Goal: Task Accomplishment & Management: Manage account settings

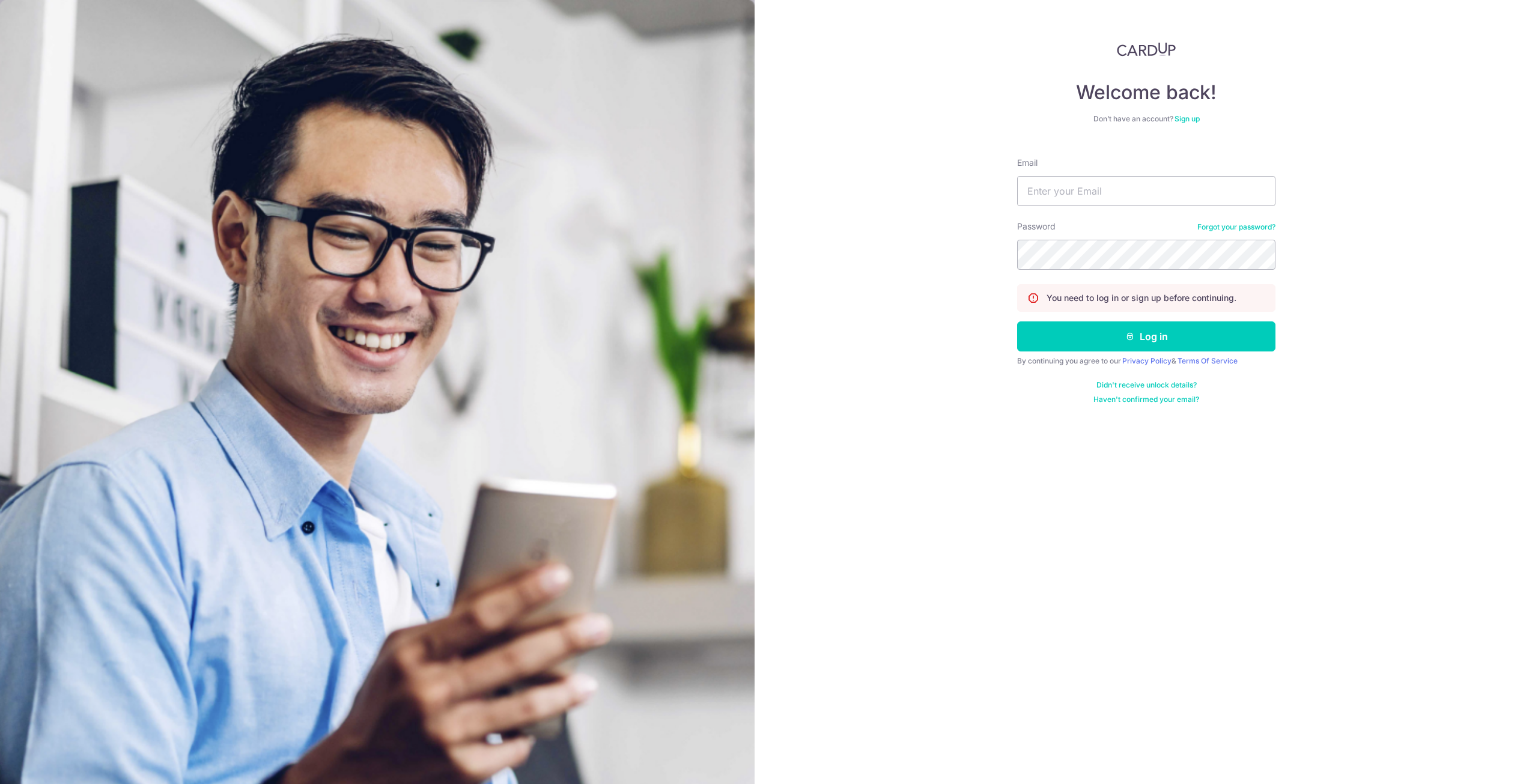
click at [1089, 206] on form "Email Password Forgot your password? You need to log in or sign up before conti…" at bounding box center [1146, 276] width 258 height 256
click at [1086, 194] on input "Email" at bounding box center [1146, 192] width 258 height 30
type input "[EMAIL_ADDRESS][DOMAIN_NAME]"
click at [1017, 321] on button "Log in" at bounding box center [1146, 336] width 258 height 30
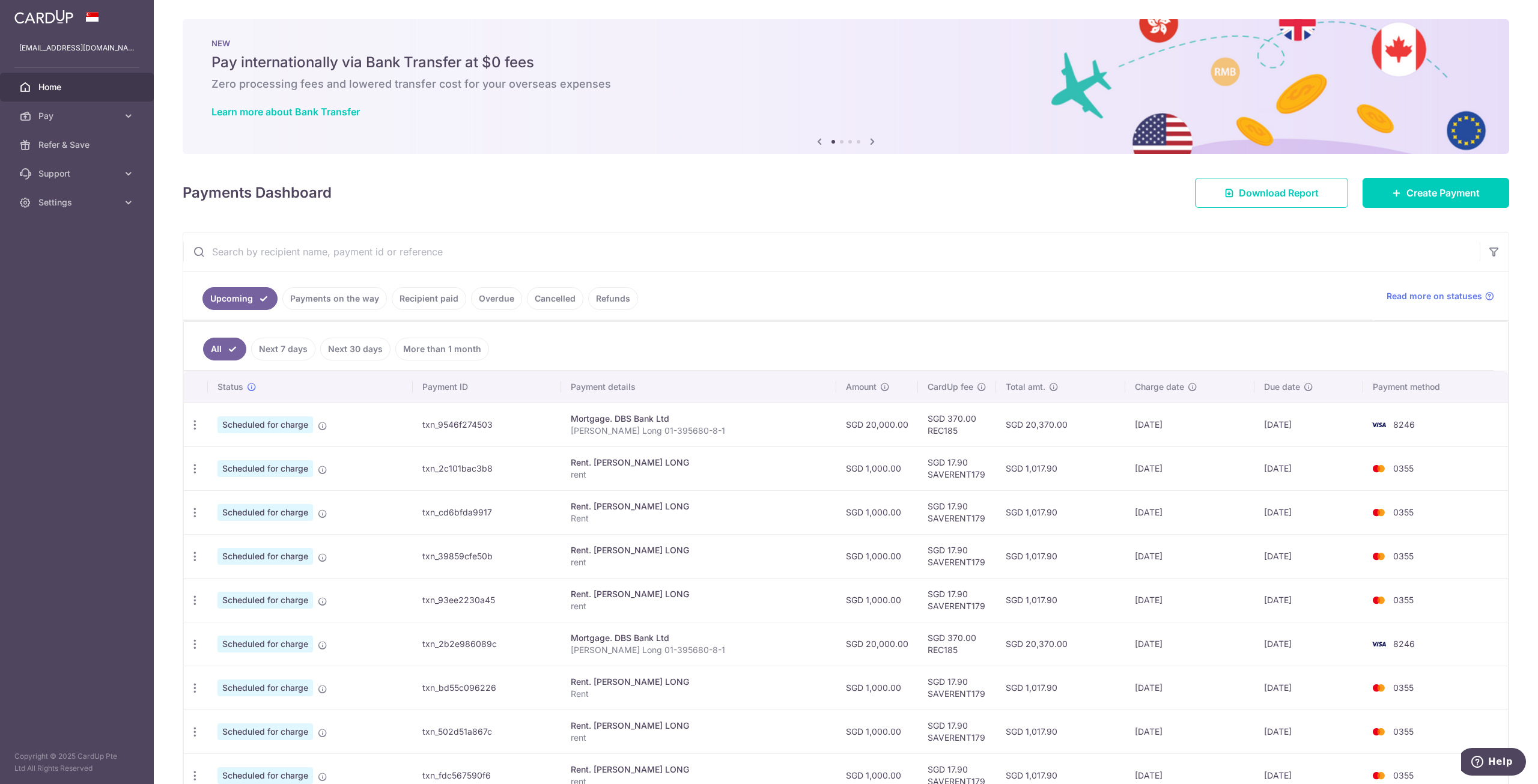
scroll to position [139, 0]
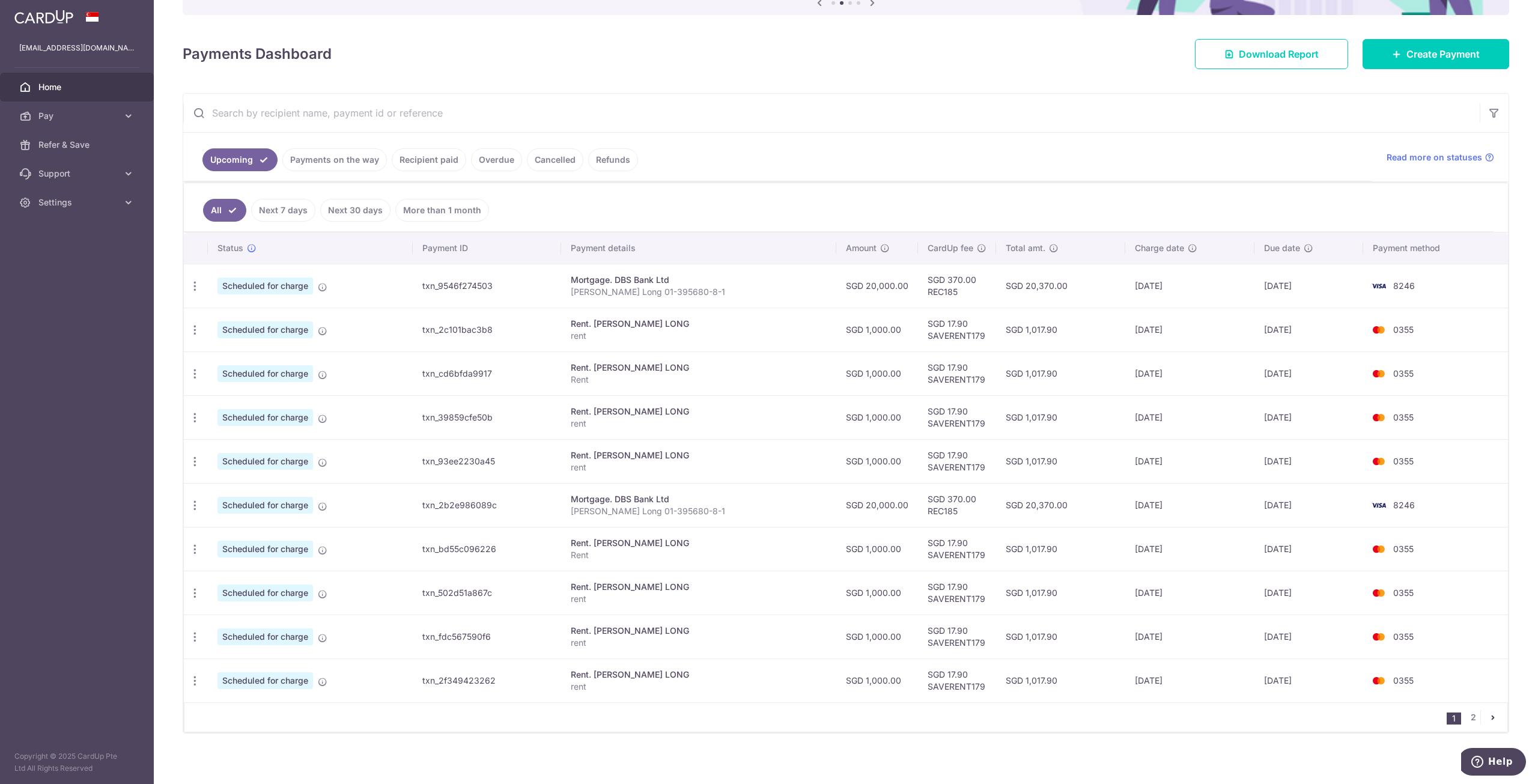
click at [1205, 561] on td "04/11/2025" at bounding box center [1190, 548] width 129 height 43
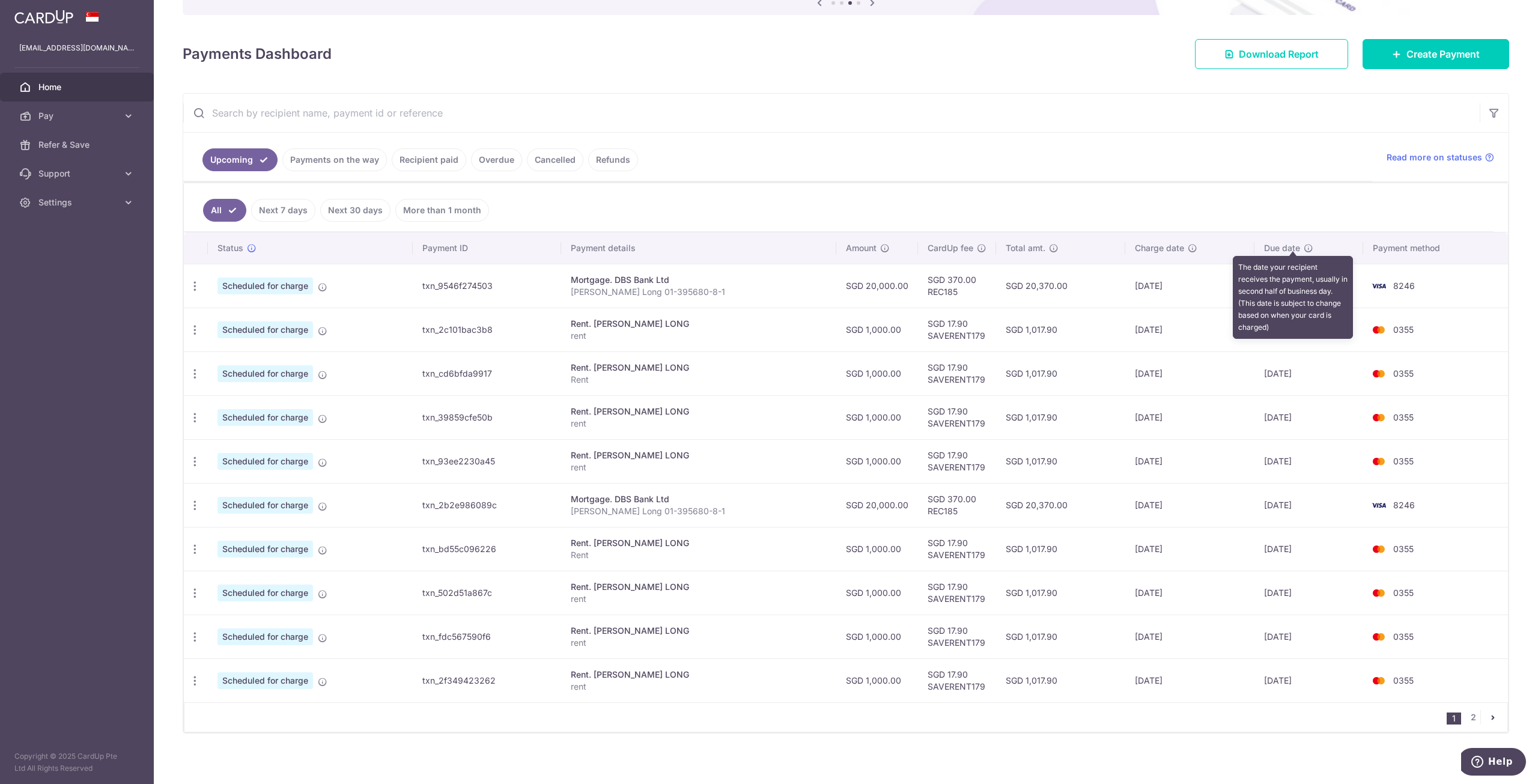
click at [1304, 247] on icon at bounding box center [1308, 247] width 10 height 10
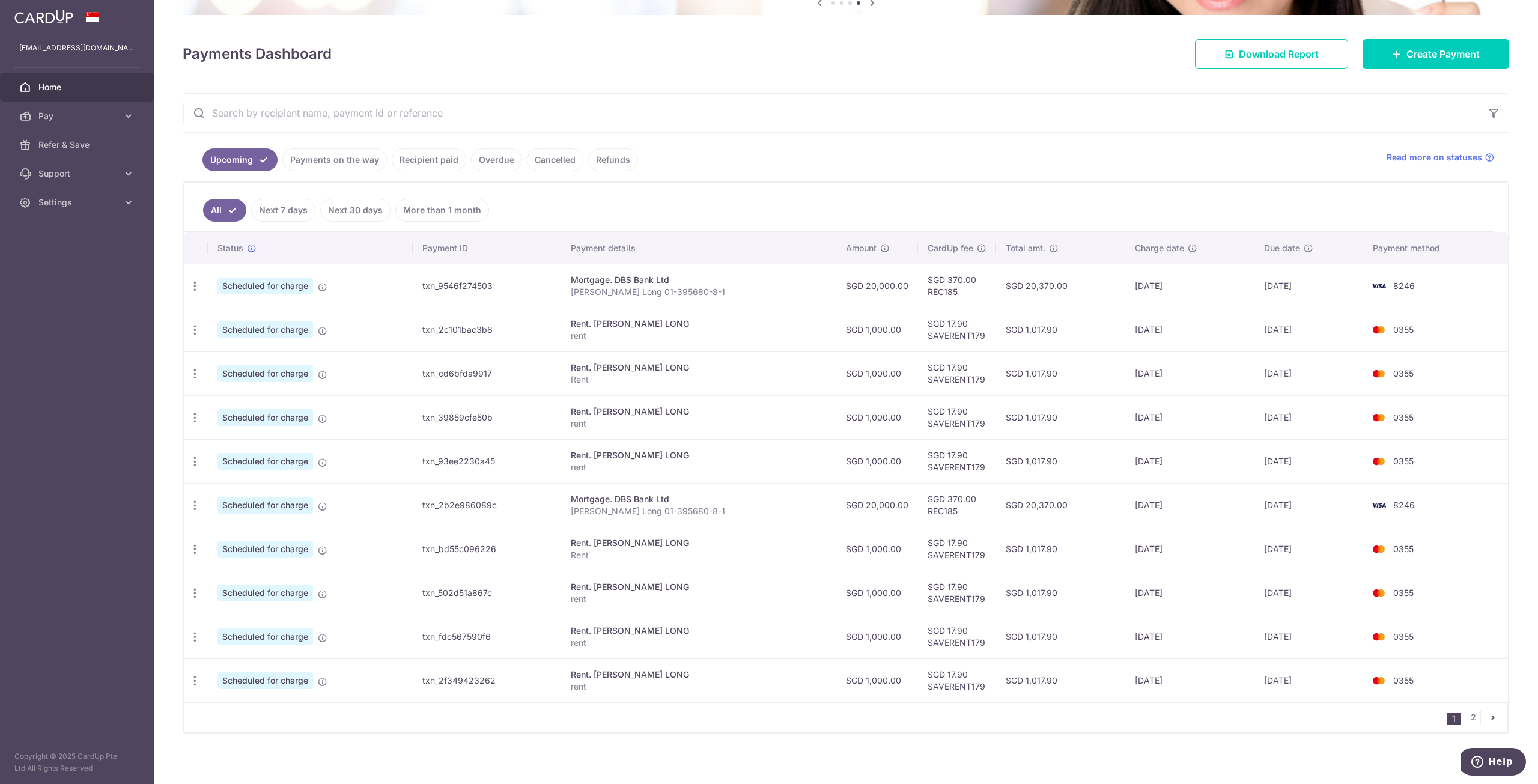
click at [1223, 342] on td "02/10/2025" at bounding box center [1190, 329] width 129 height 43
click at [1292, 242] on div "Due date" at bounding box center [1308, 248] width 90 height 12
click at [196, 284] on icon "button" at bounding box center [195, 286] width 12 height 12
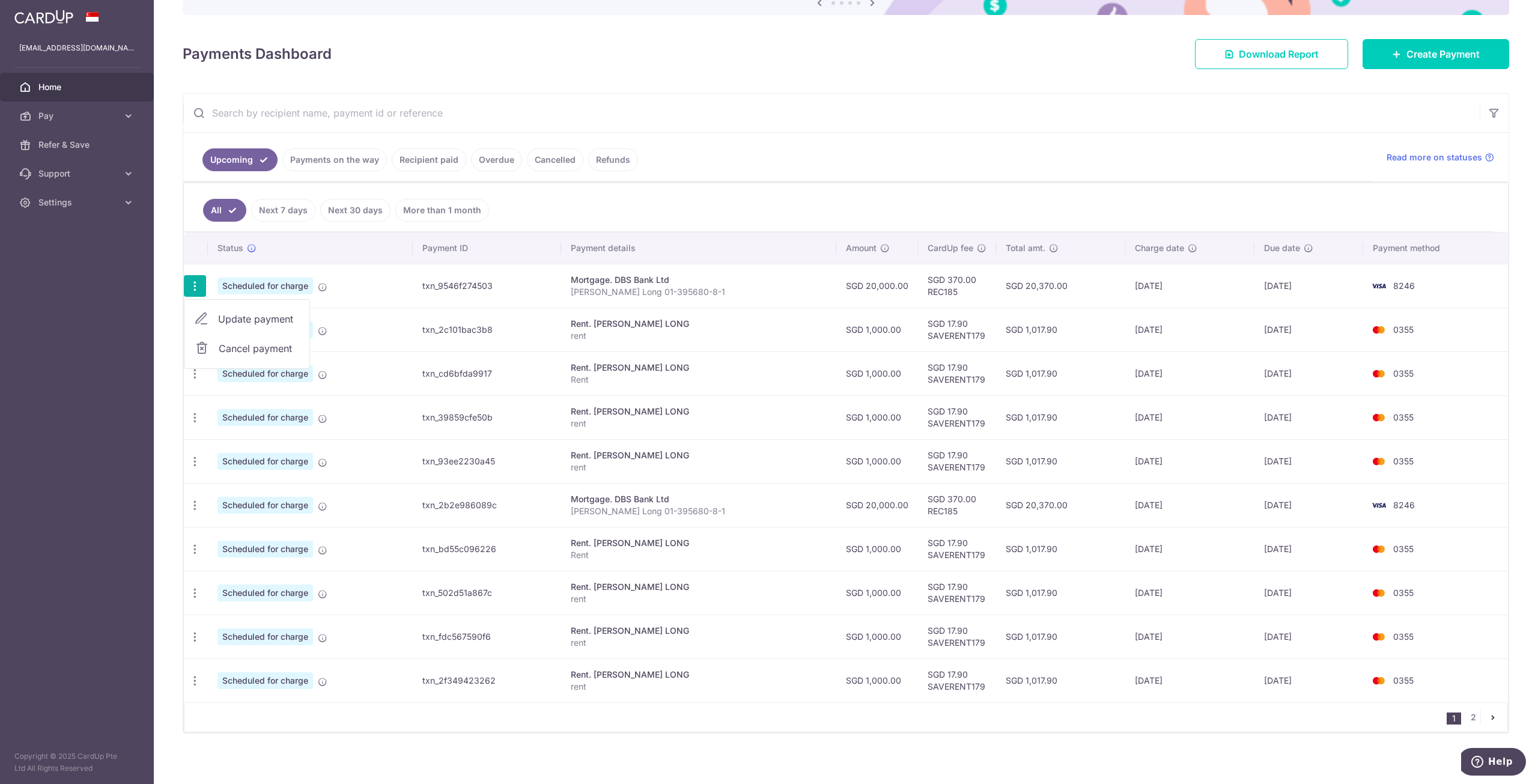
click at [253, 312] on span "Update payment" at bounding box center [259, 319] width 82 height 14
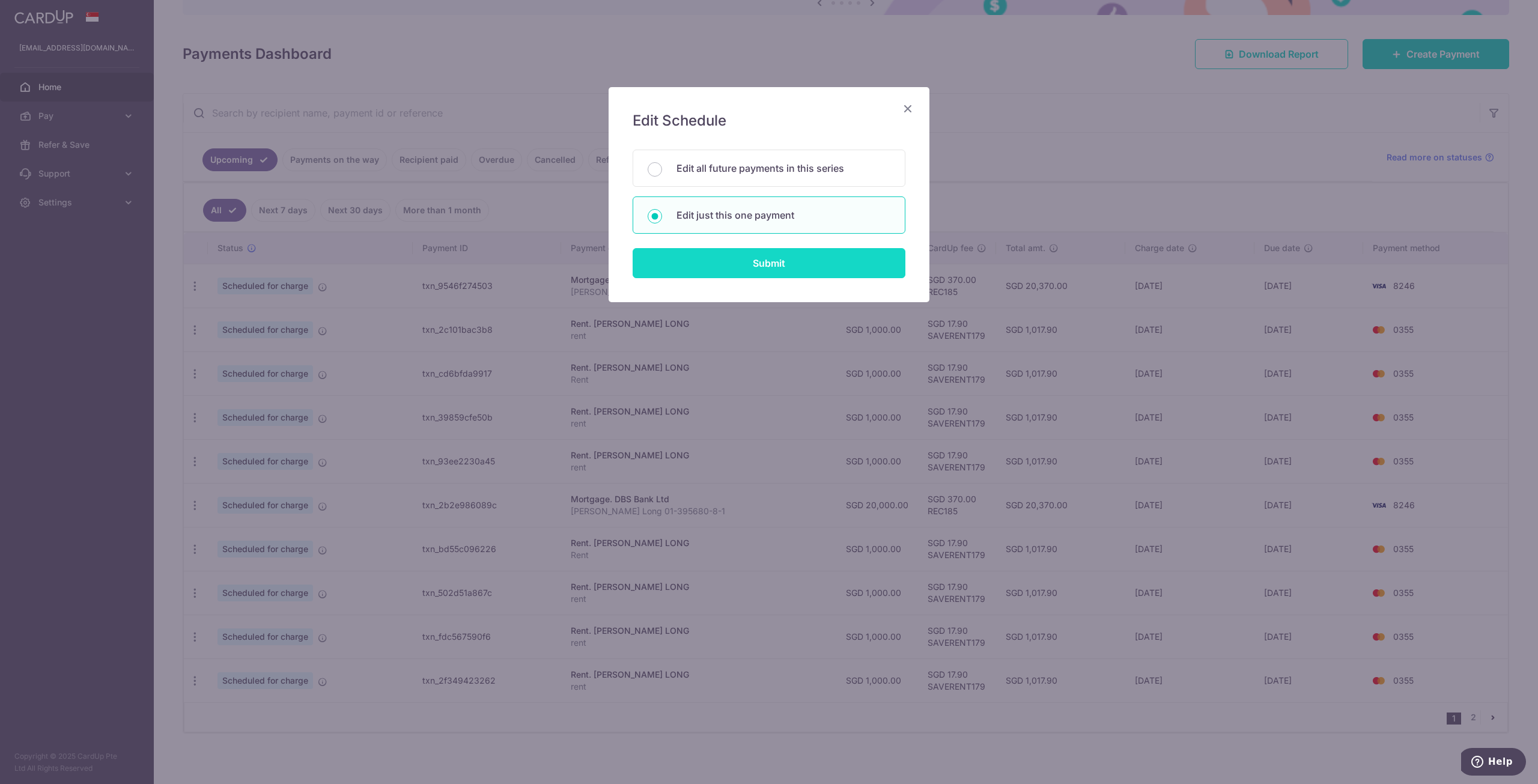
click at [737, 268] on input "Submit" at bounding box center [769, 263] width 273 height 30
radio input "true"
type input "20,000.00"
type input "05/10/2025"
type input "Kee Pei Long 01-395680-8-1"
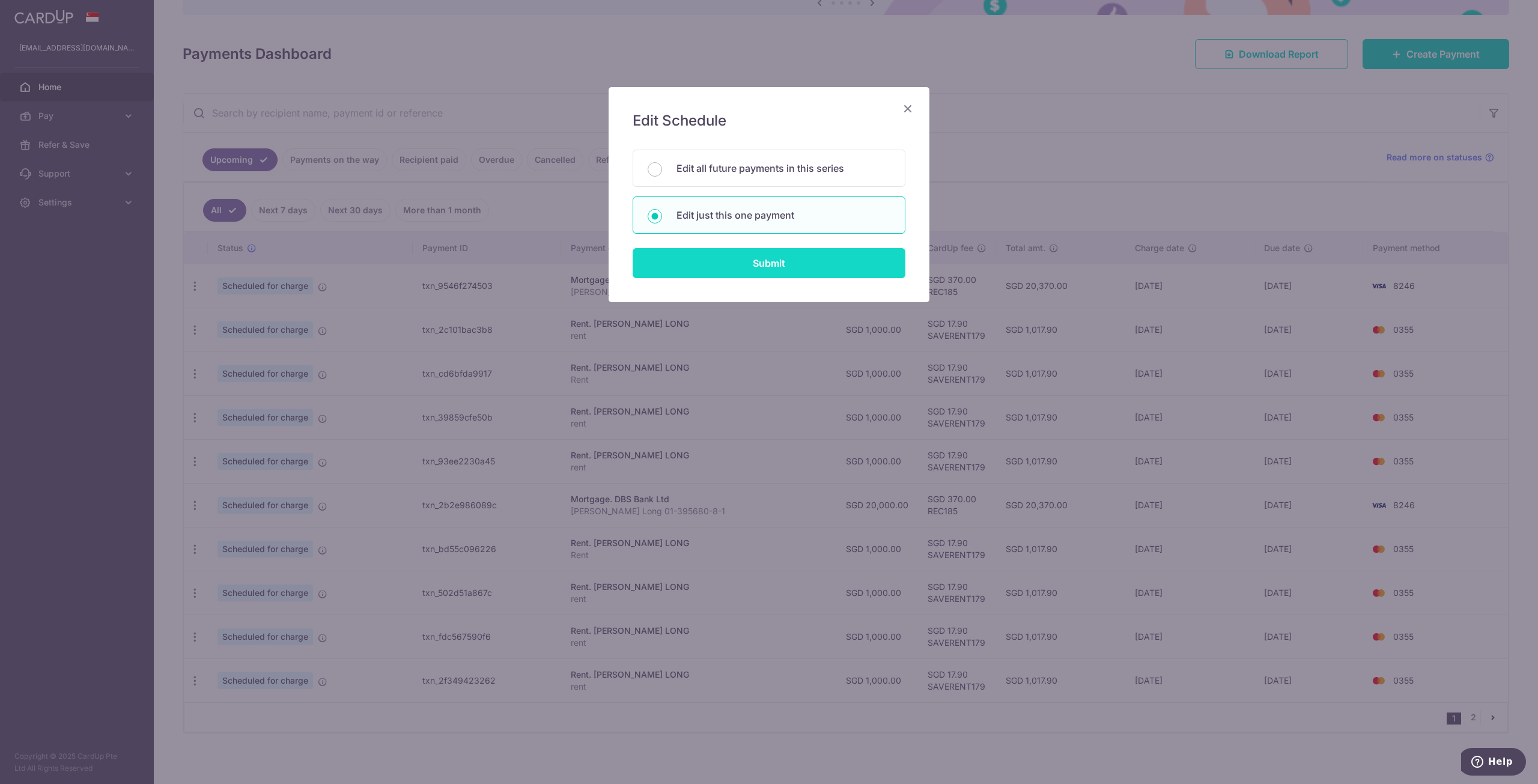
type input "REC185"
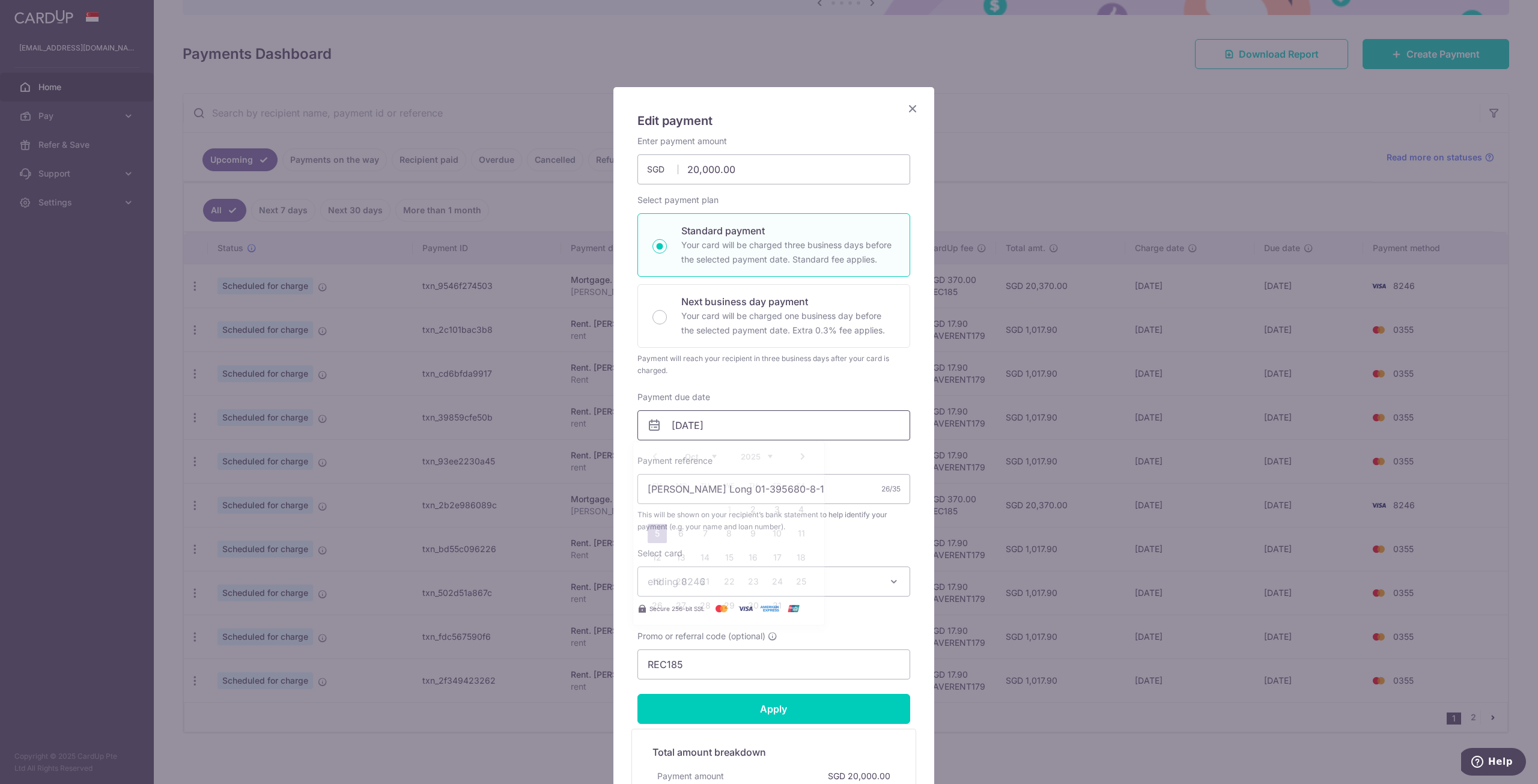
click at [737, 420] on input "05/10/2025" at bounding box center [774, 426] width 273 height 30
click at [777, 514] on link "3" at bounding box center [778, 510] width 20 height 20
type input "03/10/2025"
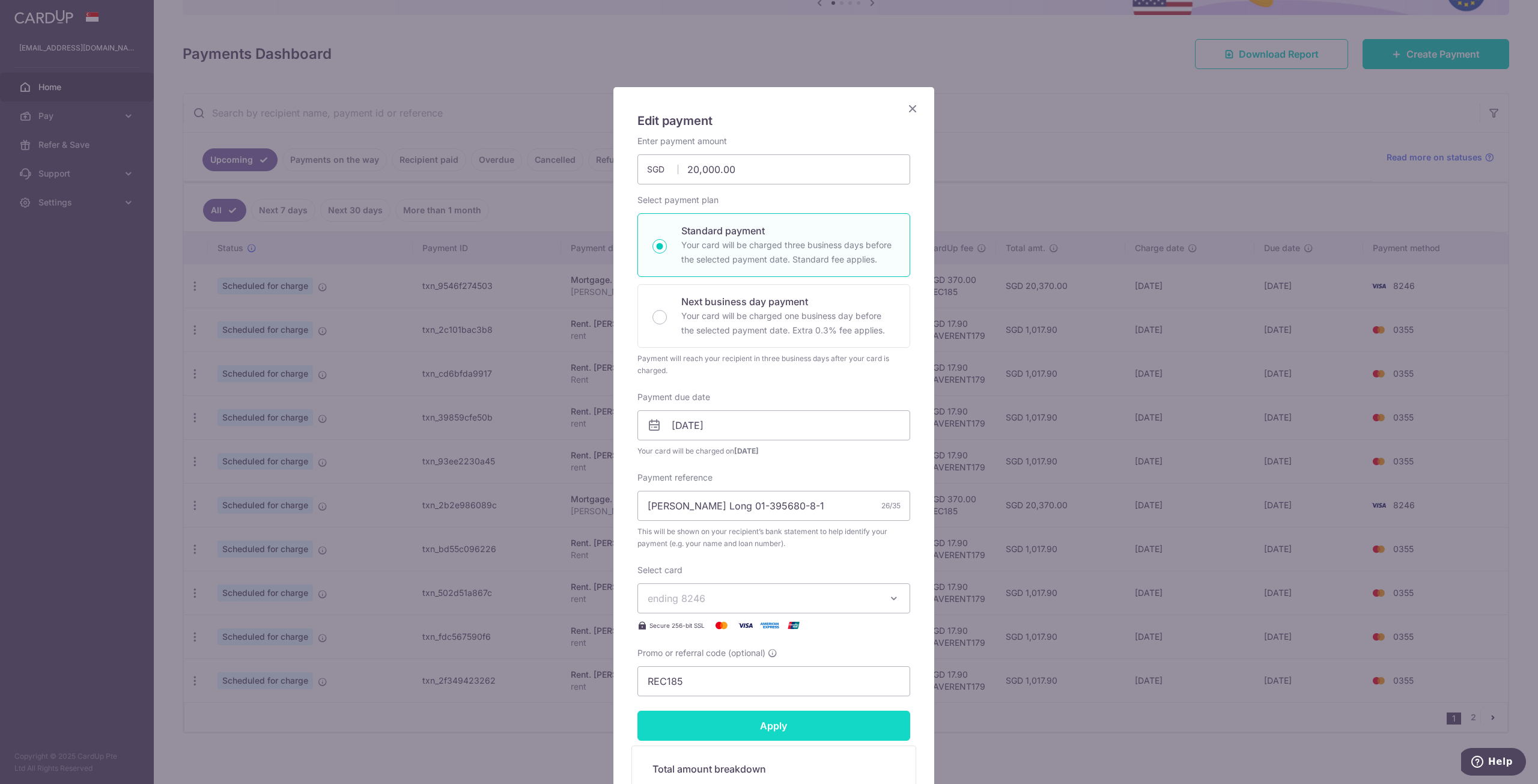
click at [826, 716] on input "Apply" at bounding box center [774, 725] width 273 height 30
type input "Successfully Applied"
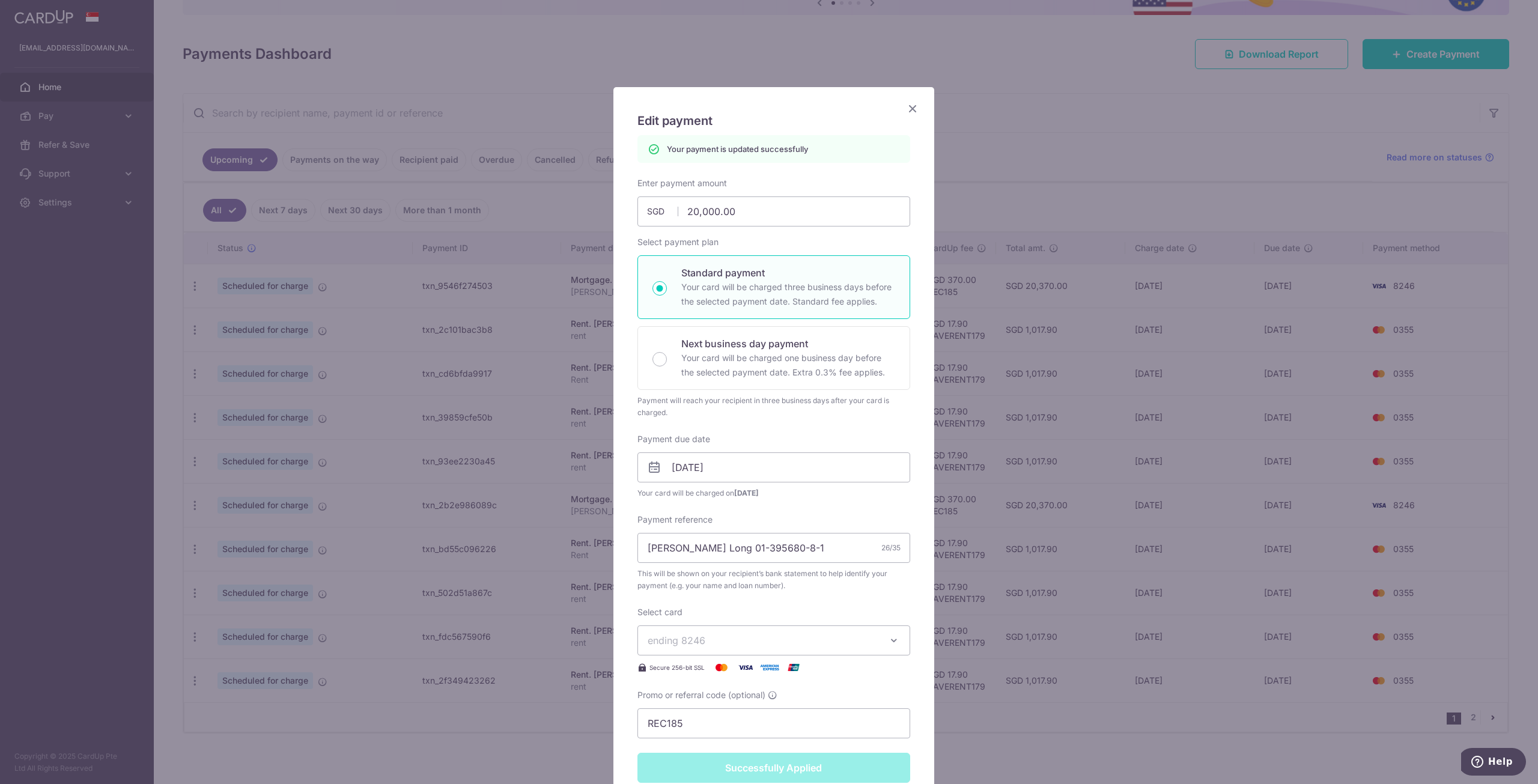
click at [908, 103] on icon "Close" at bounding box center [913, 108] width 14 height 15
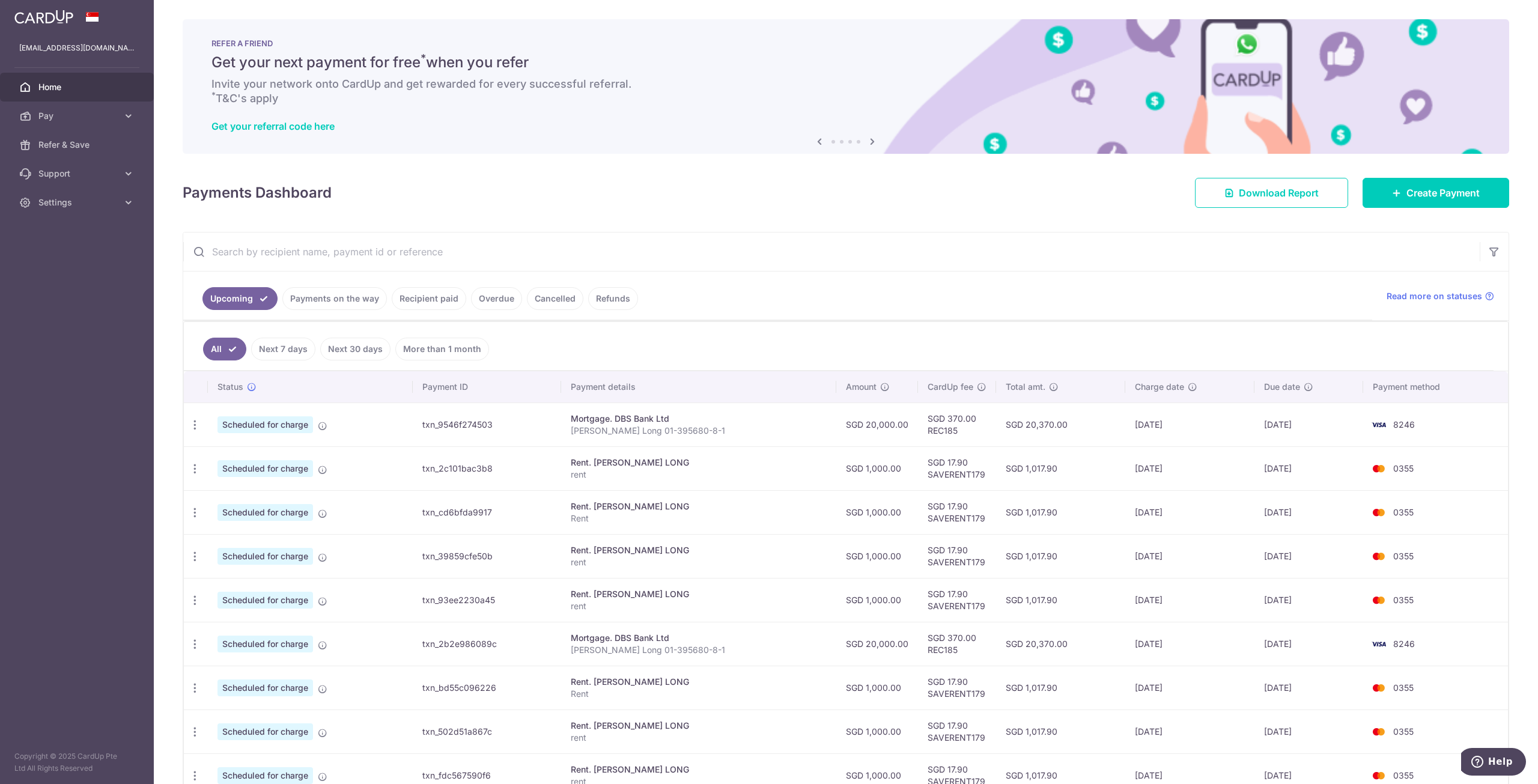
click at [870, 138] on icon at bounding box center [873, 141] width 14 height 15
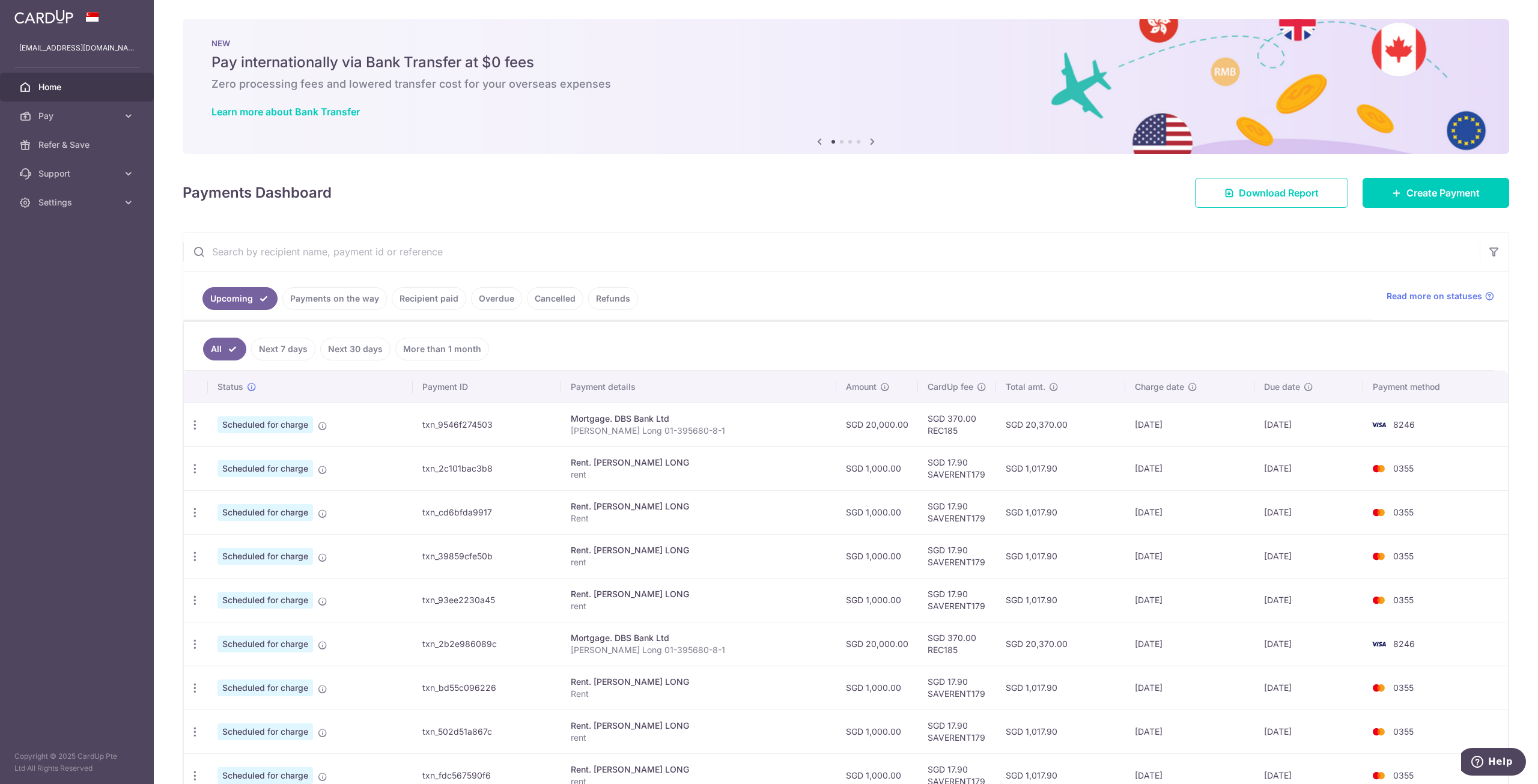
click at [869, 141] on icon at bounding box center [873, 141] width 14 height 15
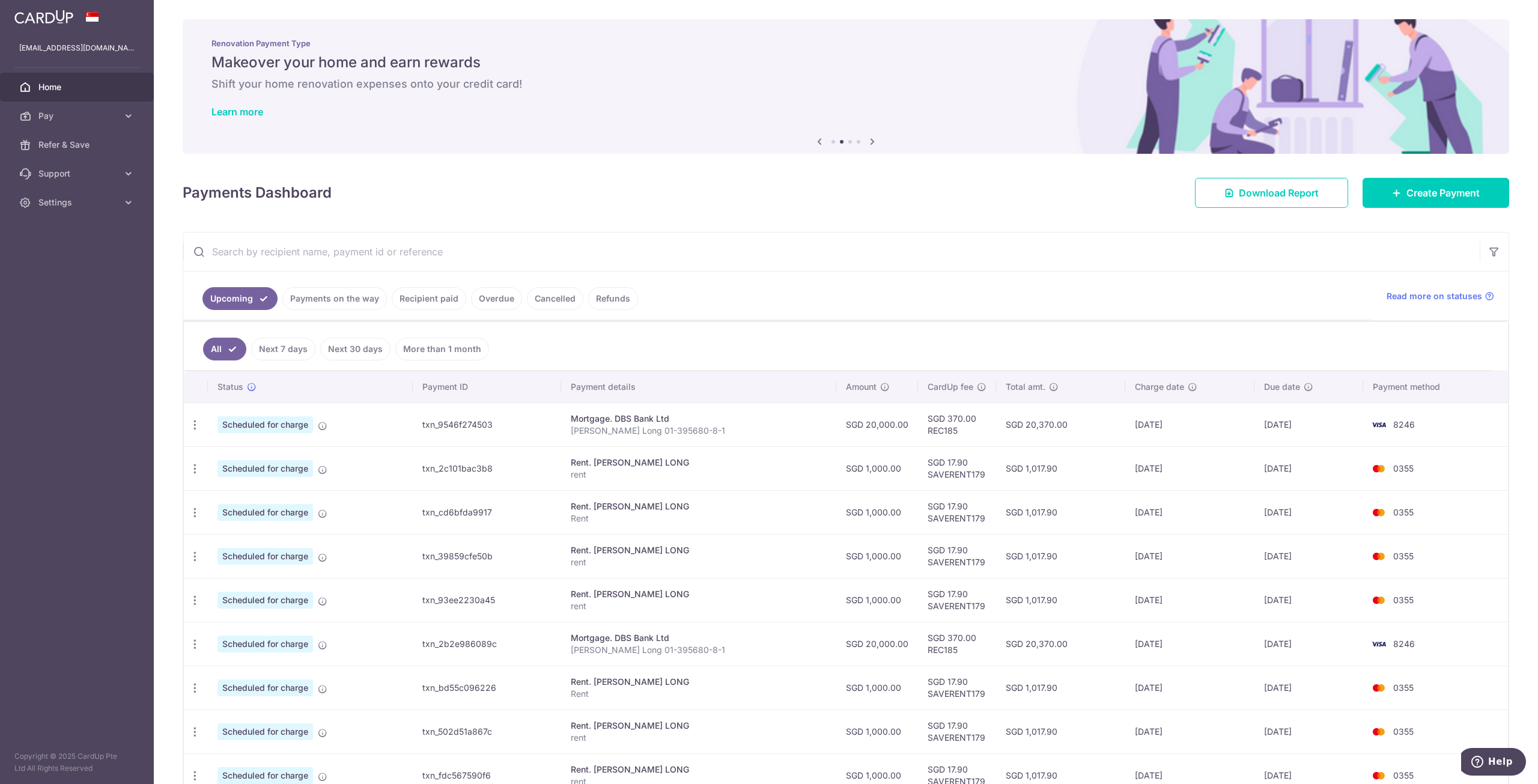
click at [869, 141] on icon at bounding box center [873, 141] width 14 height 15
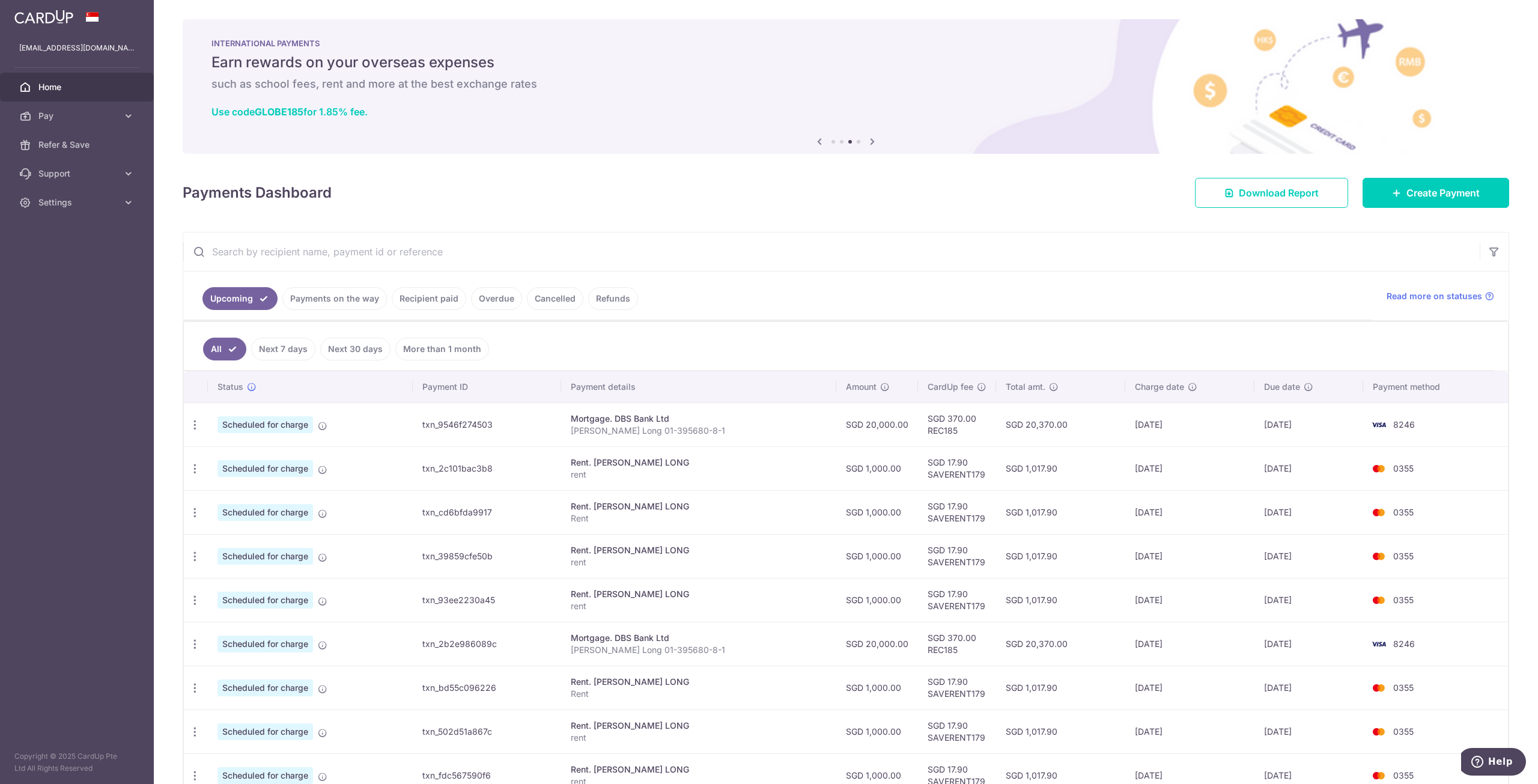
click at [869, 141] on icon at bounding box center [873, 141] width 14 height 15
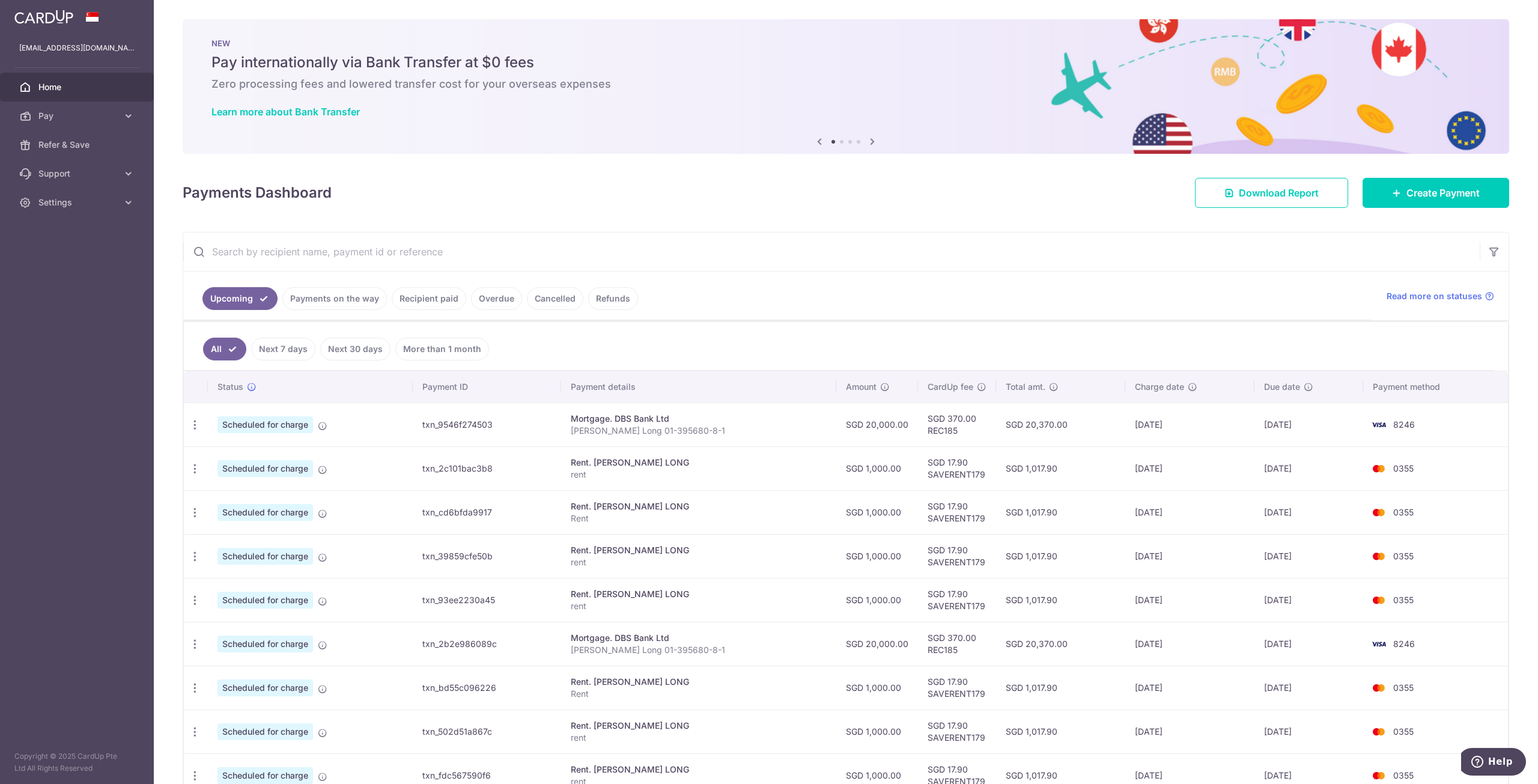
click at [828, 208] on div "× Pause Schedule Pause all future payments in this series Pause just this one p…" at bounding box center [845, 392] width 1385 height 784
click at [871, 146] on div "NEW Pay internationally via Bank Transfer at $0 fees Zero processing fees and l…" at bounding box center [846, 87] width 1327 height 135
click at [871, 144] on icon at bounding box center [873, 141] width 14 height 15
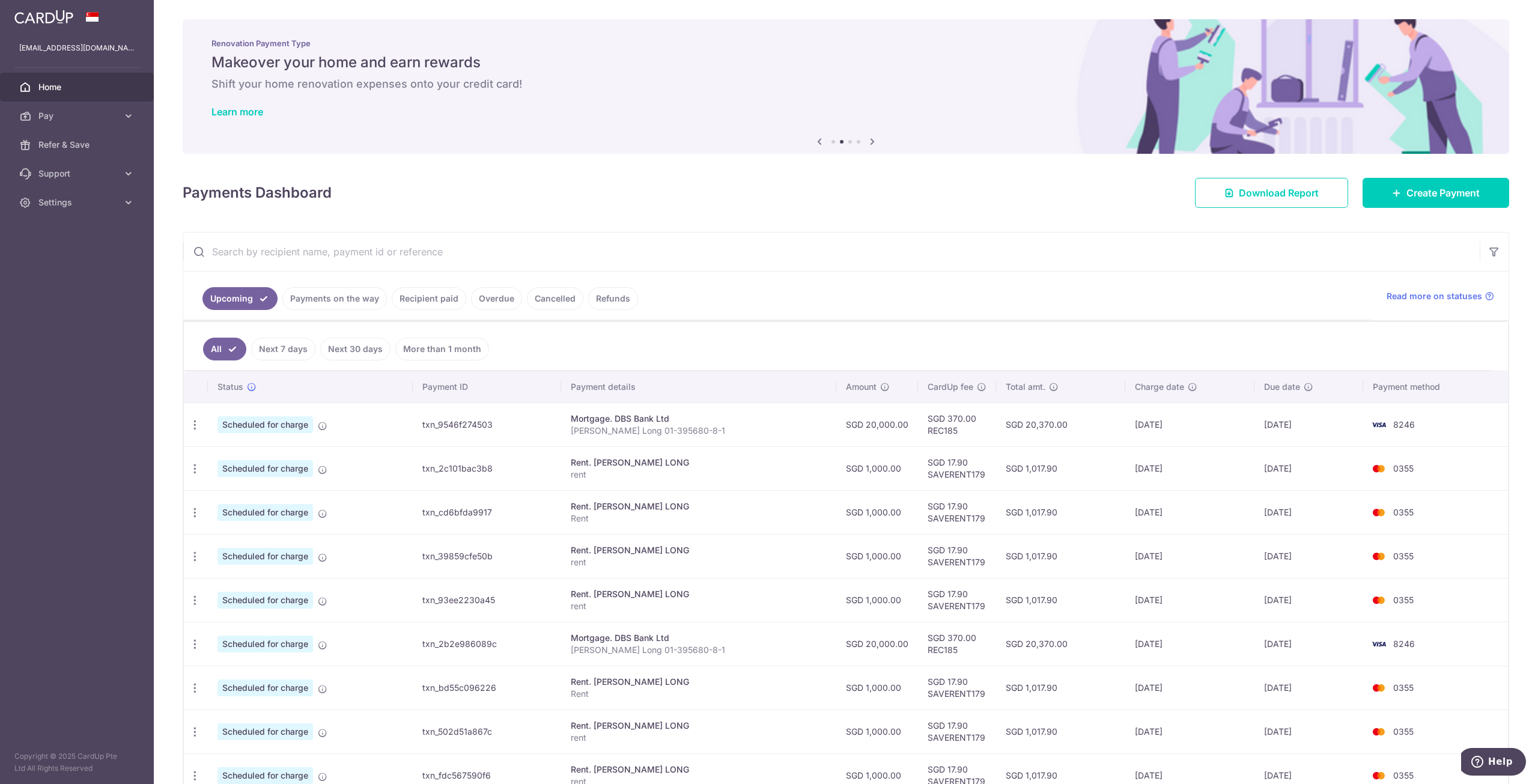
click at [871, 144] on icon at bounding box center [873, 141] width 14 height 15
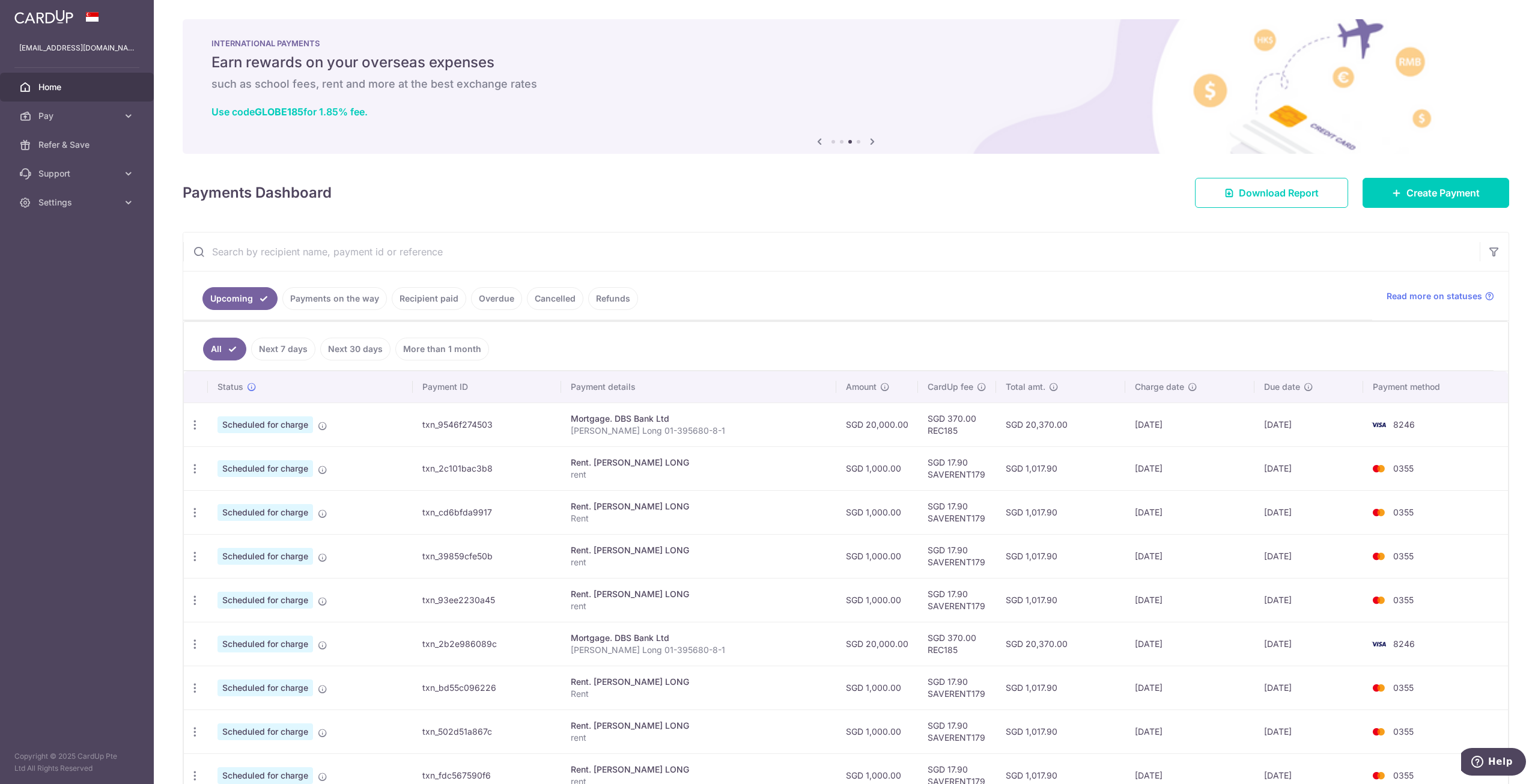
click at [871, 144] on icon at bounding box center [873, 141] width 14 height 15
